Goal: Information Seeking & Learning: Learn about a topic

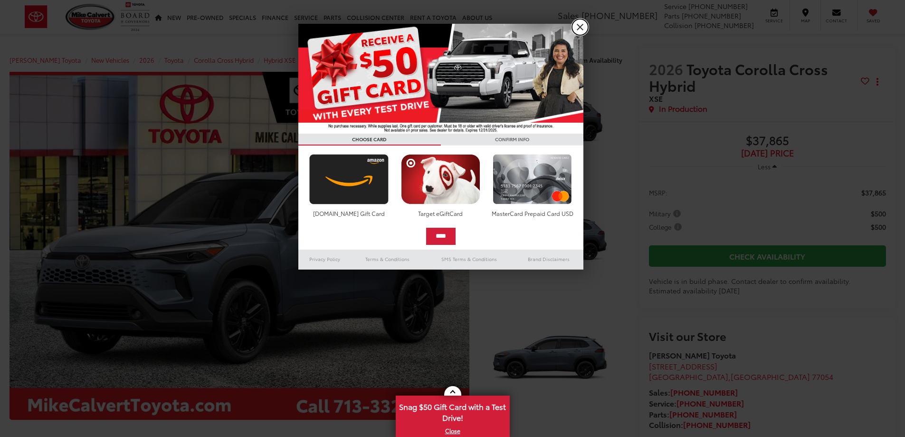
click at [583, 26] on link "X" at bounding box center [580, 27] width 16 height 16
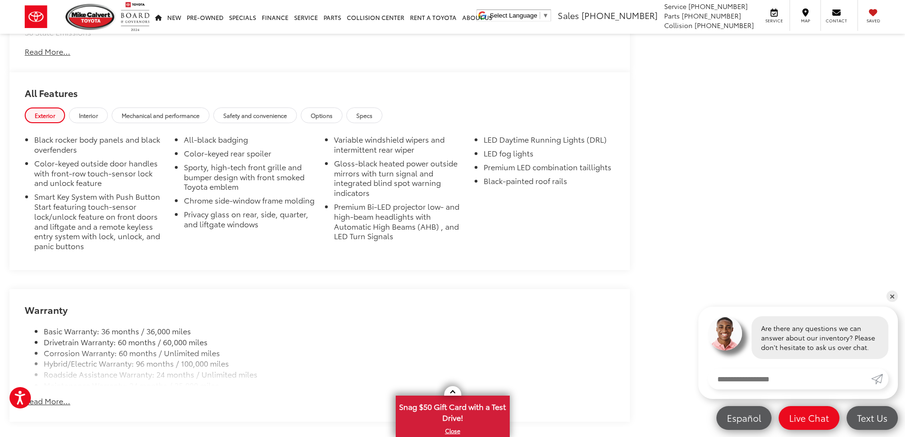
scroll to position [903, 0]
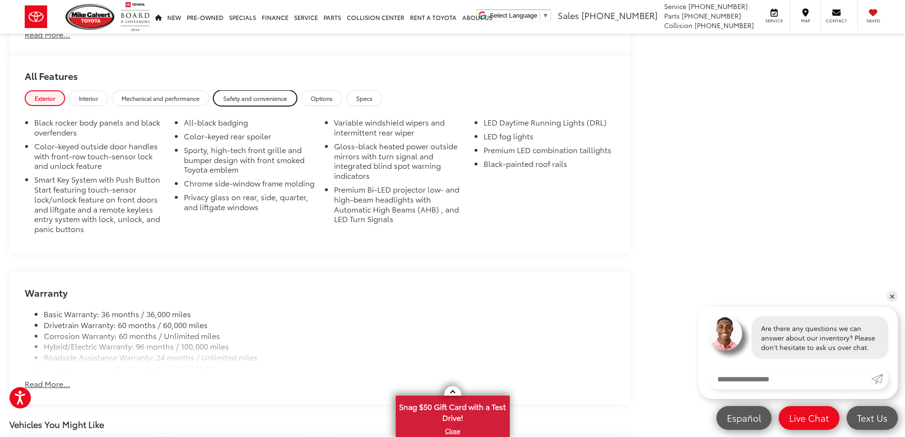
click at [264, 102] on span "Safety and convenience" at bounding box center [255, 98] width 64 height 8
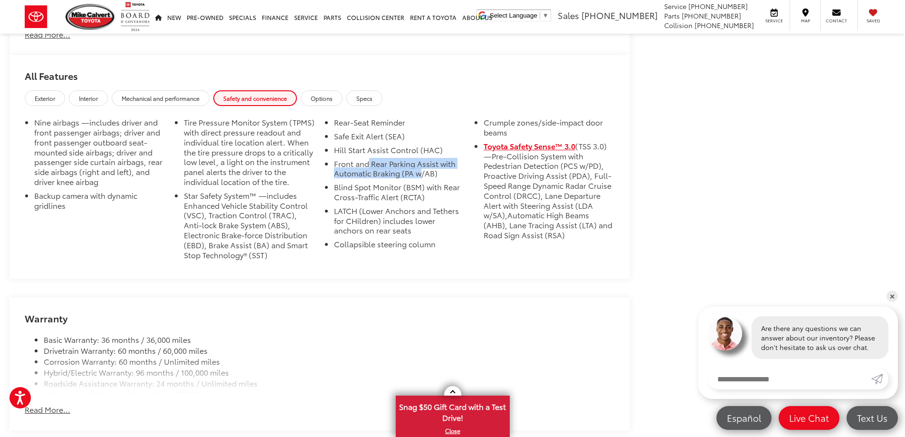
drag, startPoint x: 368, startPoint y: 168, endPoint x: 421, endPoint y: 169, distance: 52.8
click at [421, 169] on li "Front and Rear Parking Assist with Automatic Braking (PA w/AB)" at bounding box center [399, 171] width 131 height 24
drag, startPoint x: 365, startPoint y: 192, endPoint x: 395, endPoint y: 192, distance: 29.5
click at [395, 192] on li "Blind Spot Monitor (BSM) with Rear Cross-Traffic Alert (RCTA)" at bounding box center [399, 194] width 131 height 24
drag, startPoint x: 376, startPoint y: 222, endPoint x: 395, endPoint y: 226, distance: 19.3
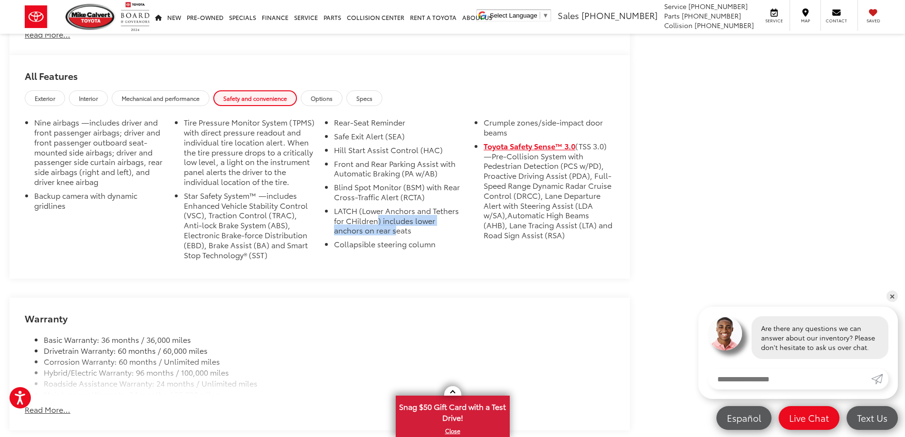
click at [395, 226] on li "LATCH (Lower Anchors and Tethers for CHildren) includes lower anchors on rear s…" at bounding box center [399, 222] width 131 height 33
drag, startPoint x: 372, startPoint y: 243, endPoint x: 405, endPoint y: 246, distance: 32.9
click at [405, 246] on li "Collapsible steering column" at bounding box center [399, 246] width 131 height 14
click at [464, 256] on ul "Nine airbags —includes driver and front passenger airbags; driver and front pas…" at bounding box center [320, 190] width 590 height 146
drag, startPoint x: 345, startPoint y: 170, endPoint x: 403, endPoint y: 173, distance: 58.6
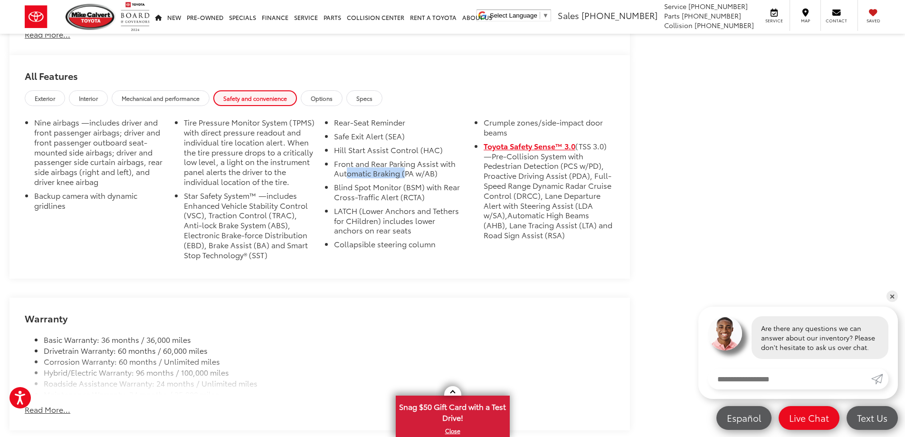
click at [403, 173] on li "Front and Rear Parking Assist with Automatic Braking (PA w/AB)" at bounding box center [399, 171] width 131 height 24
click at [437, 173] on li "Front and Rear Parking Assist with Automatic Braking (PA w/AB)" at bounding box center [399, 171] width 131 height 24
drag, startPoint x: 439, startPoint y: 172, endPoint x: 343, endPoint y: 166, distance: 96.6
click at [343, 166] on li "Front and Rear Parking Assist with Automatic Braking (PA w/AB)" at bounding box center [399, 171] width 131 height 24
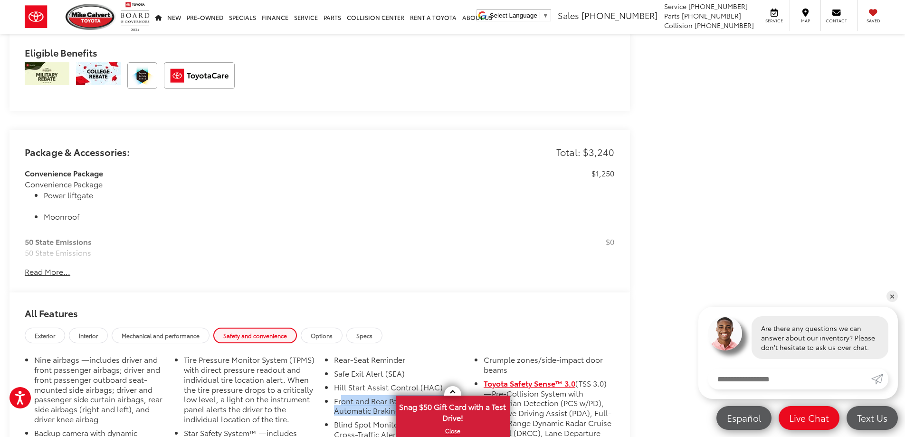
scroll to position [665, 0]
